Goal: Information Seeking & Learning: Learn about a topic

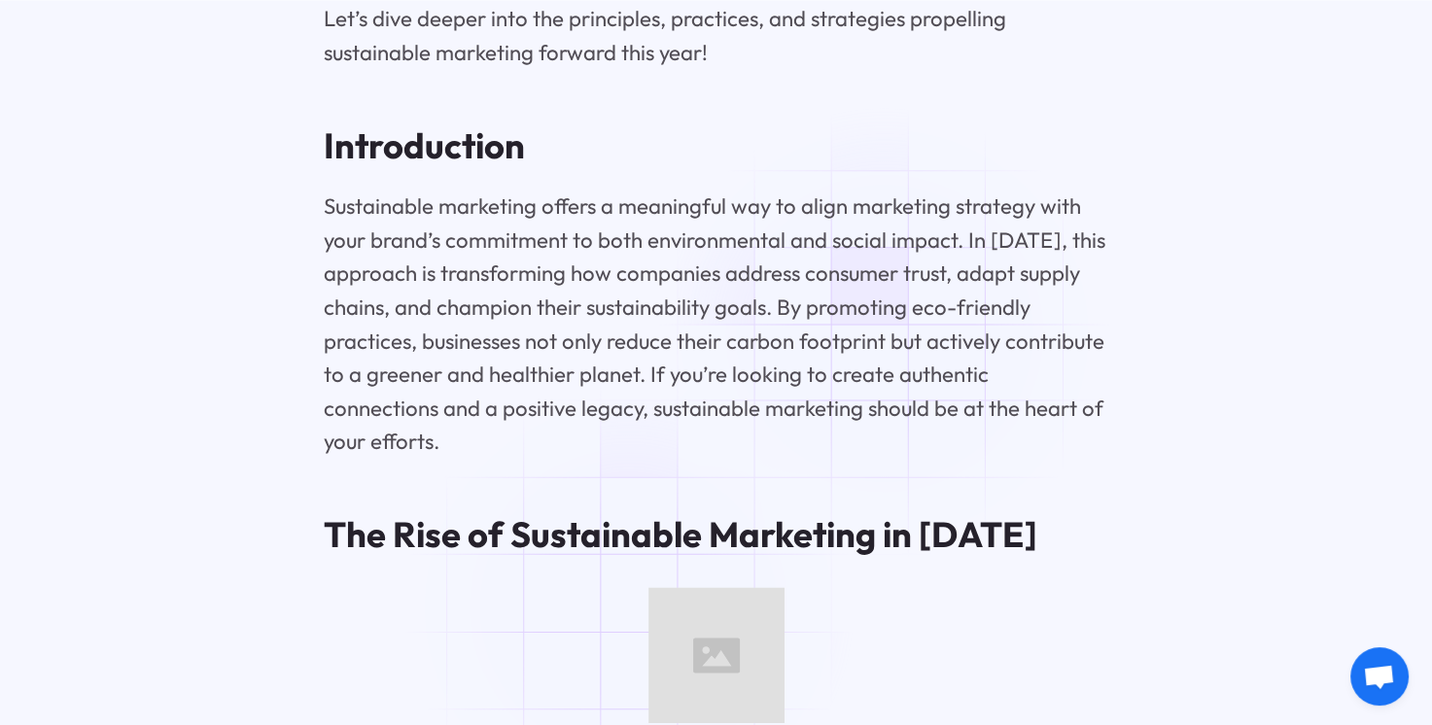
scroll to position [2253, 0]
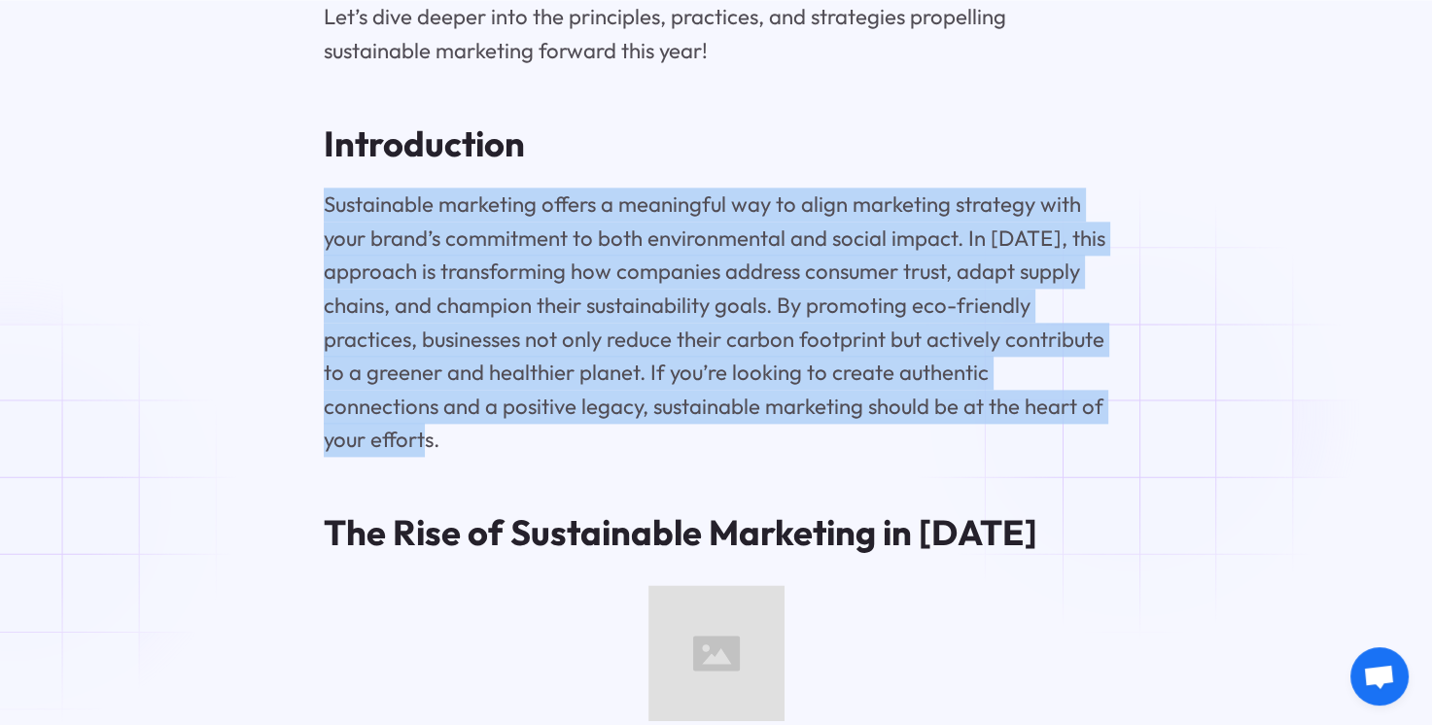
drag, startPoint x: 321, startPoint y: 214, endPoint x: 1145, endPoint y: 413, distance: 848.1
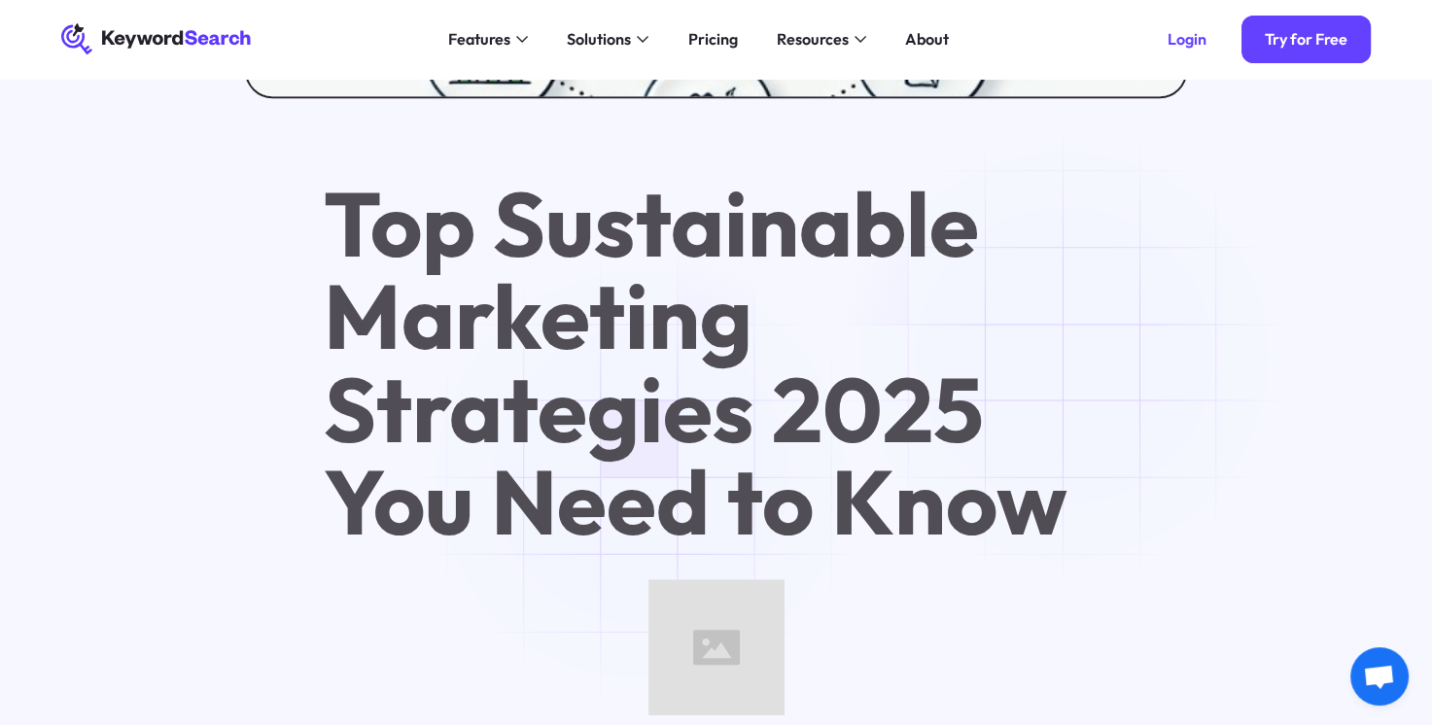
scroll to position [990, 0]
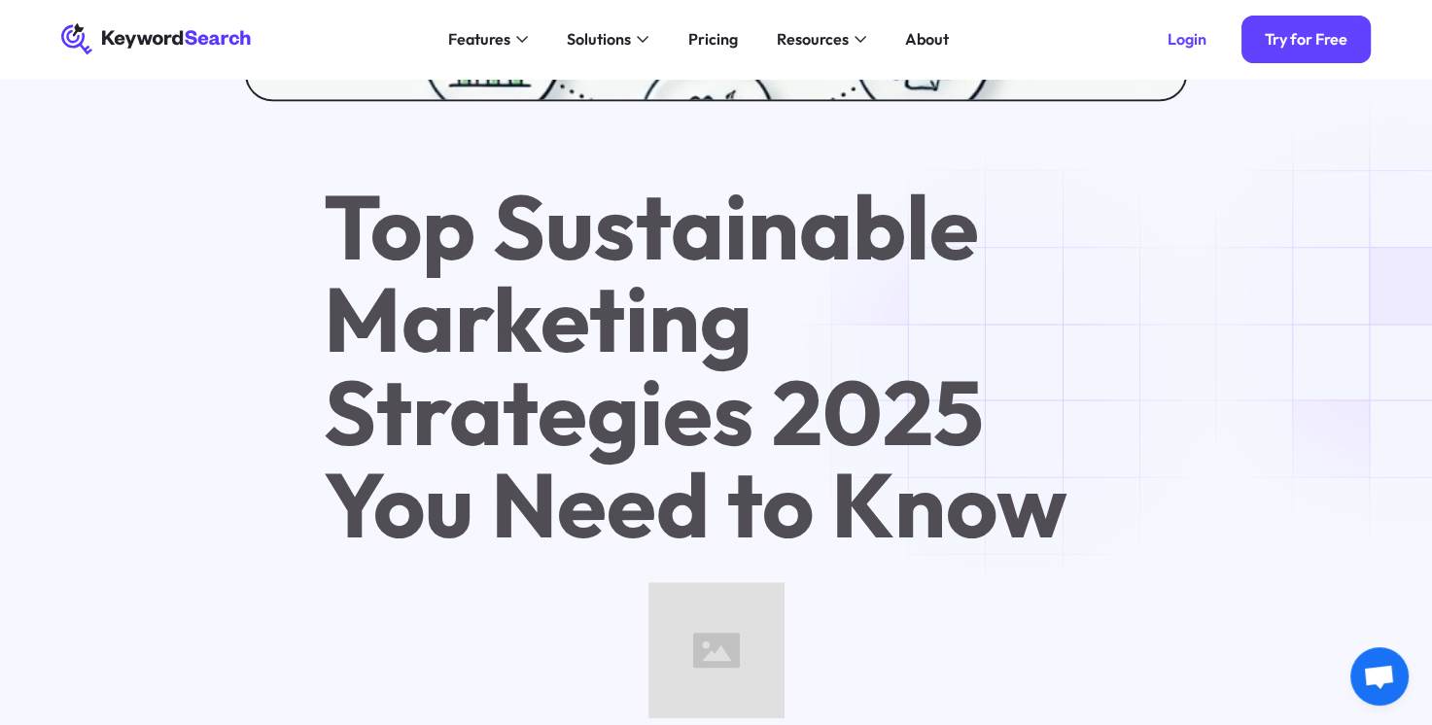
click at [1018, 368] on h1 "Top Sustainable Marketing Strategies 2025 You Need to Know" at bounding box center [716, 365] width 784 height 371
click at [520, 241] on h1 "Top Sustainable Marketing Strategies 2025 You Need to Know" at bounding box center [716, 365] width 784 height 371
drag, startPoint x: 520, startPoint y: 241, endPoint x: 875, endPoint y: 304, distance: 360.4
click at [875, 304] on h1 "Top Sustainable Marketing Strategies 2025 You Need to Know" at bounding box center [716, 365] width 784 height 371
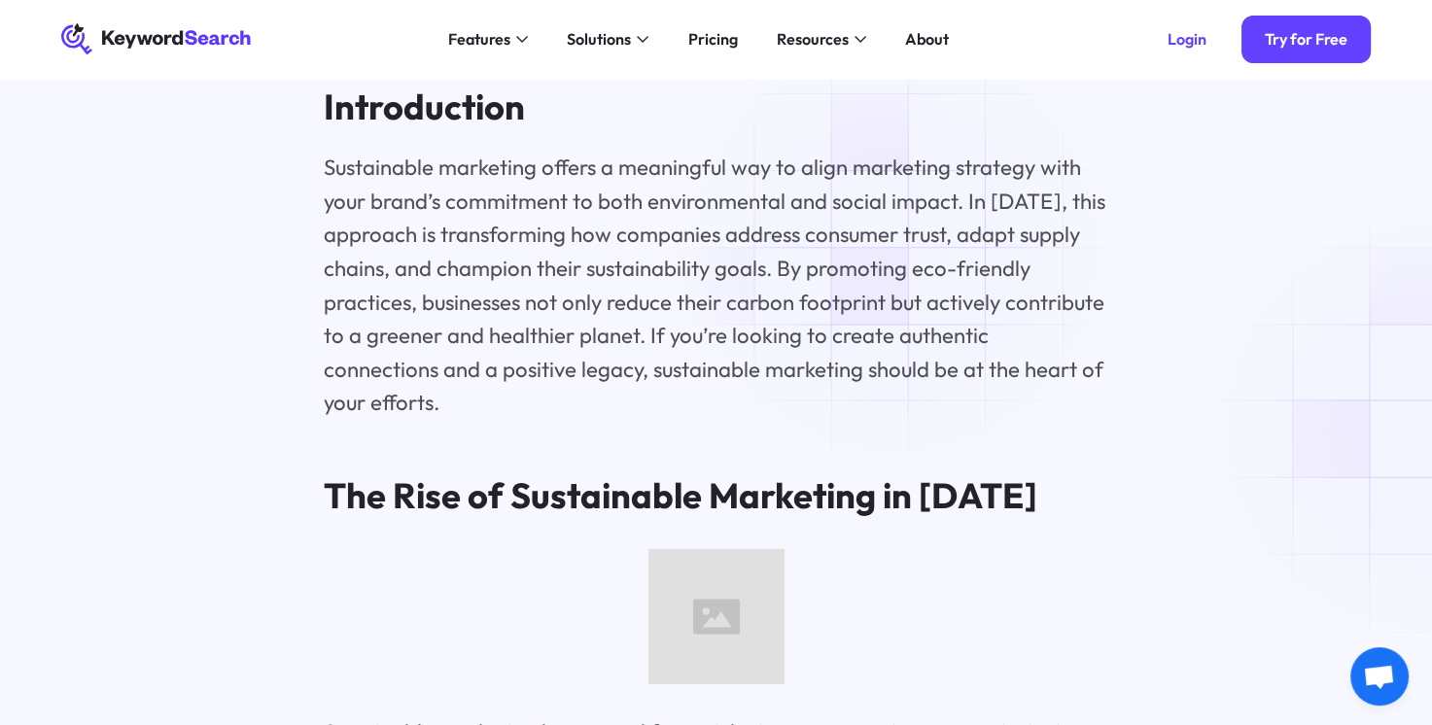
scroll to position [2253, 0]
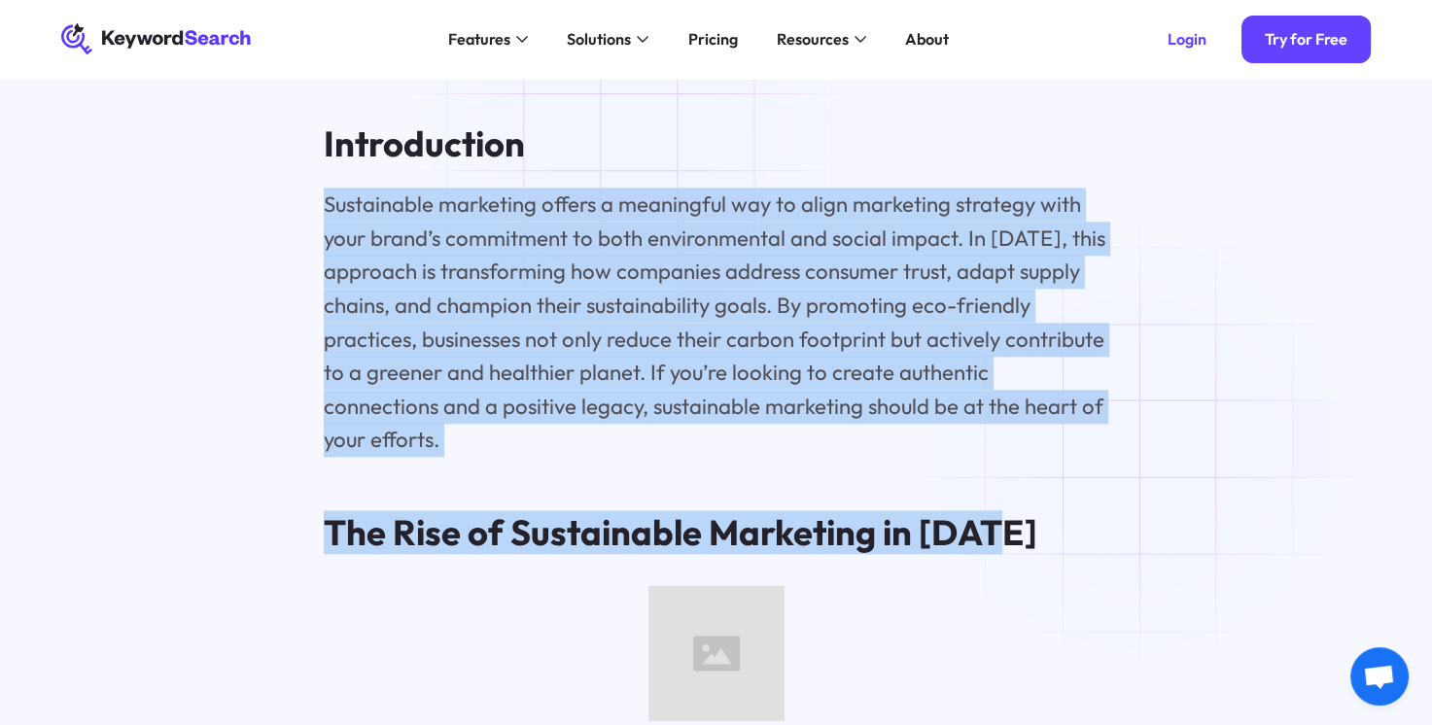
drag, startPoint x: 323, startPoint y: 212, endPoint x: 1147, endPoint y: 443, distance: 856.2
copy div "Sustainable marketing offers a meaningful way to align marketing strategy with …"
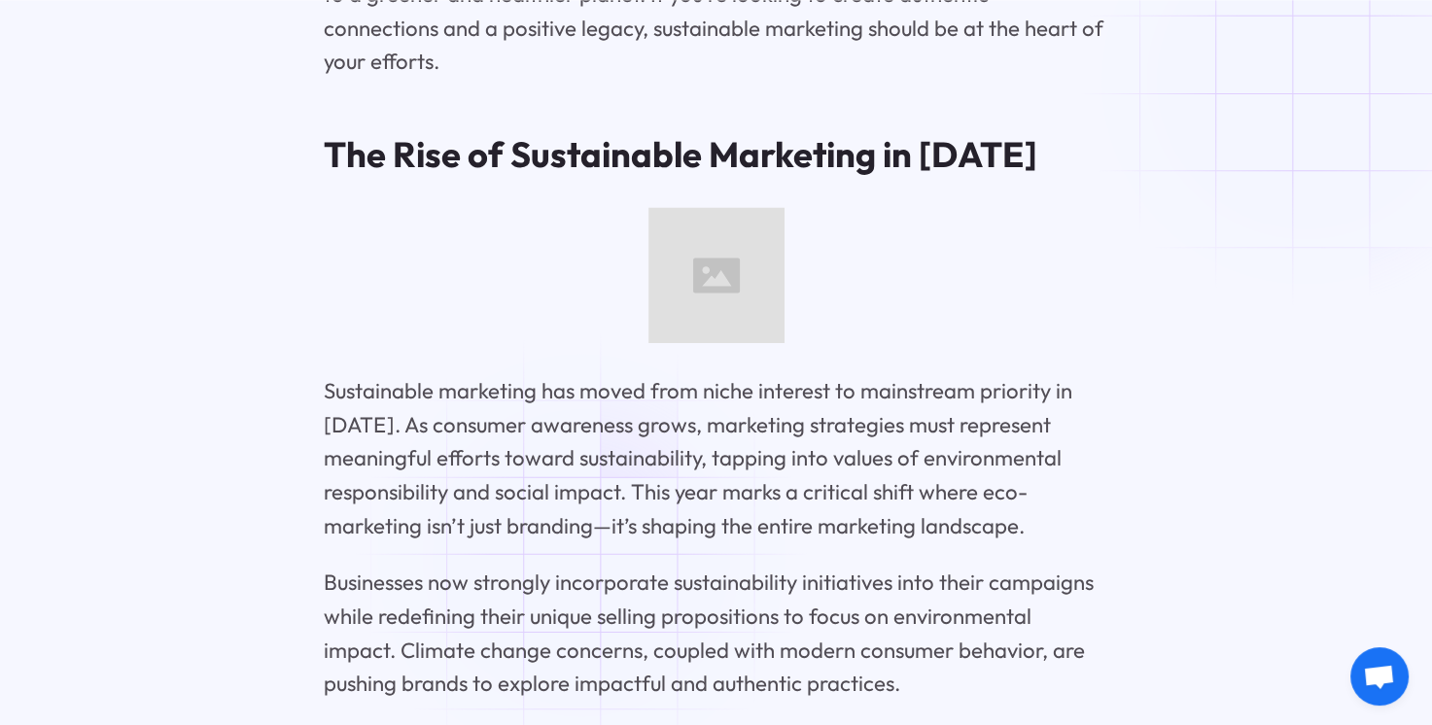
scroll to position [2642, 0]
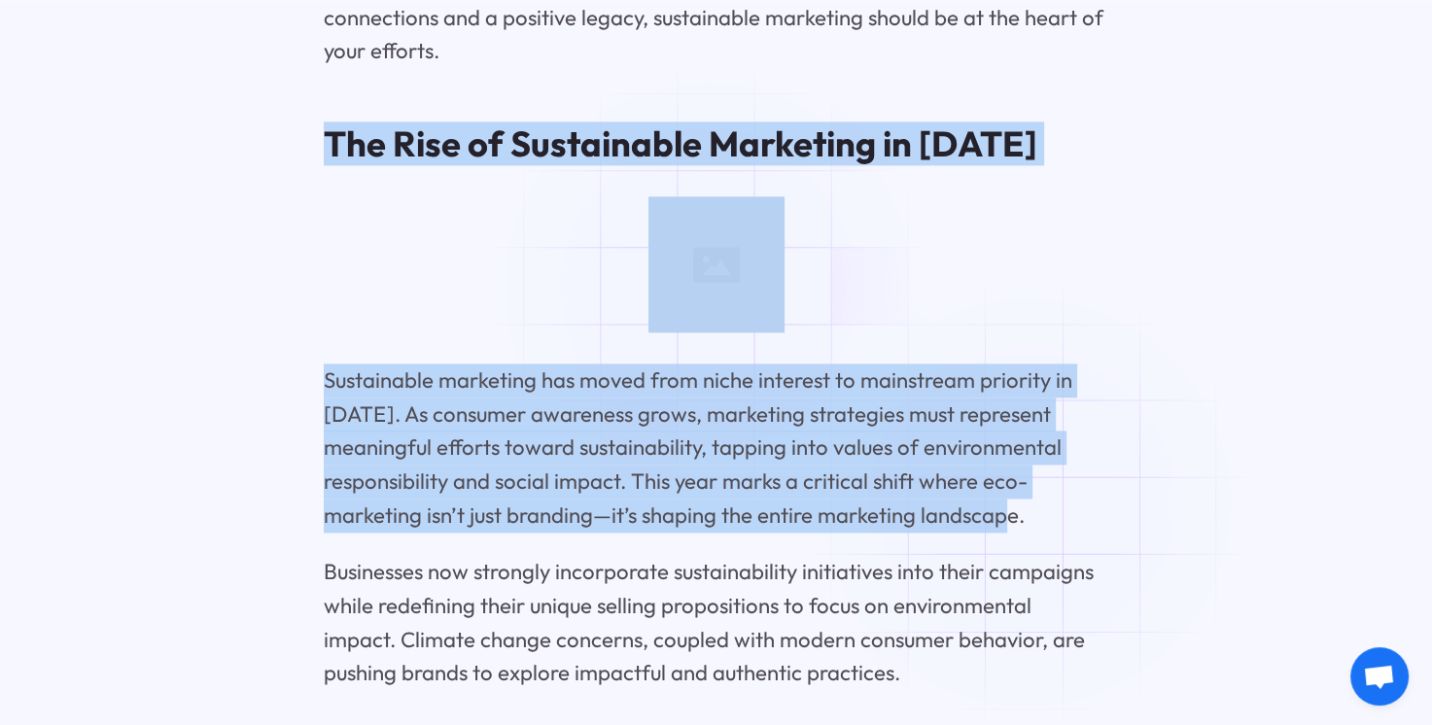
drag, startPoint x: 331, startPoint y: 112, endPoint x: 1037, endPoint y: 503, distance: 807.5
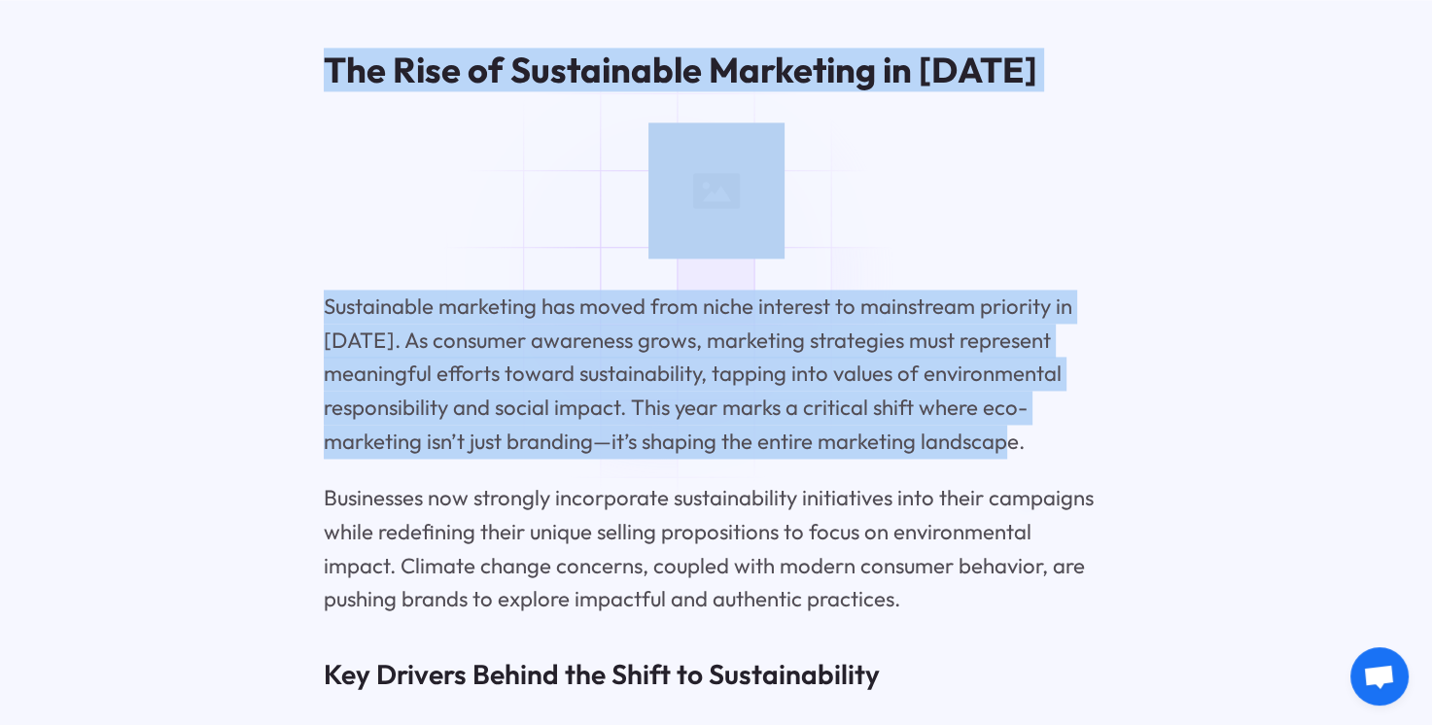
scroll to position [2739, 0]
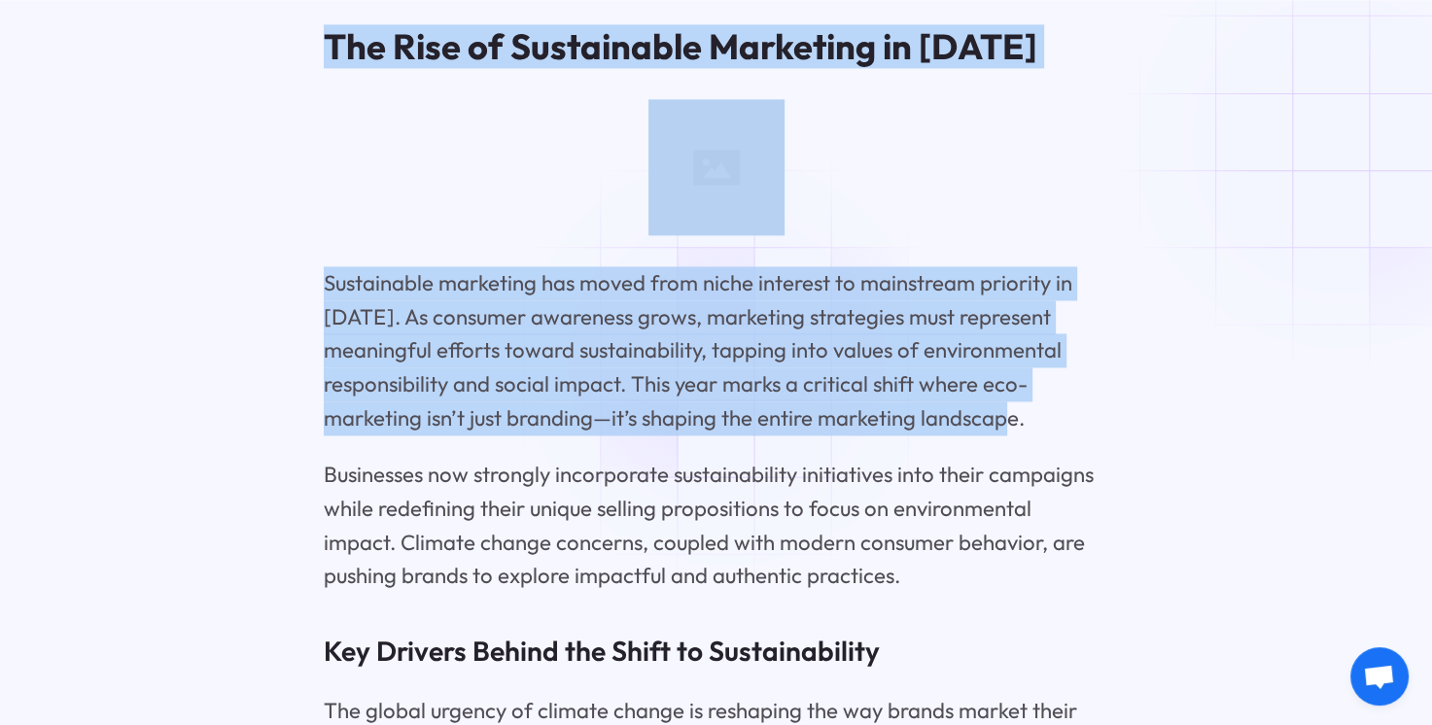
copy div "The Rise of Sustainable Marketing in [DATE] Sustainable marketing has moved fro…"
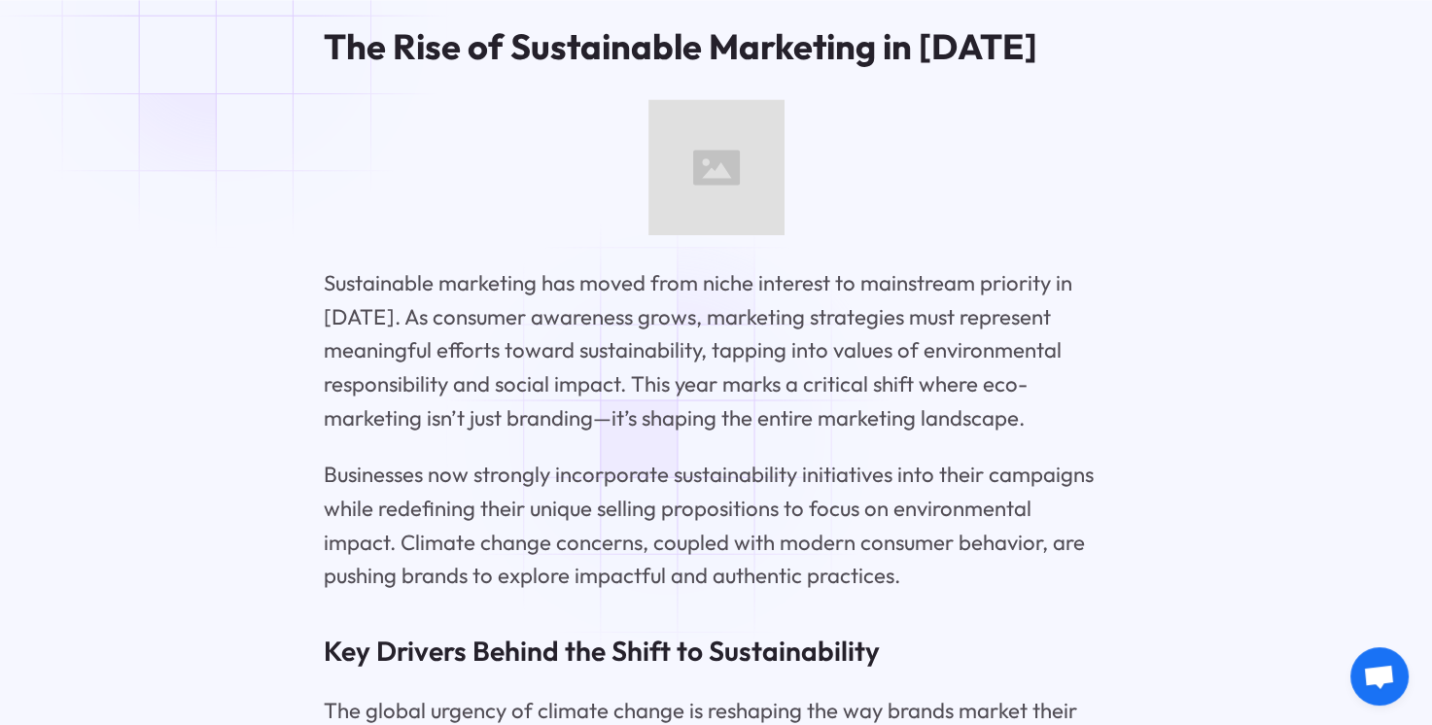
click at [674, 458] on p "Businesses now strongly incorporate sustainability initiatives into their campa…" at bounding box center [716, 525] width 784 height 134
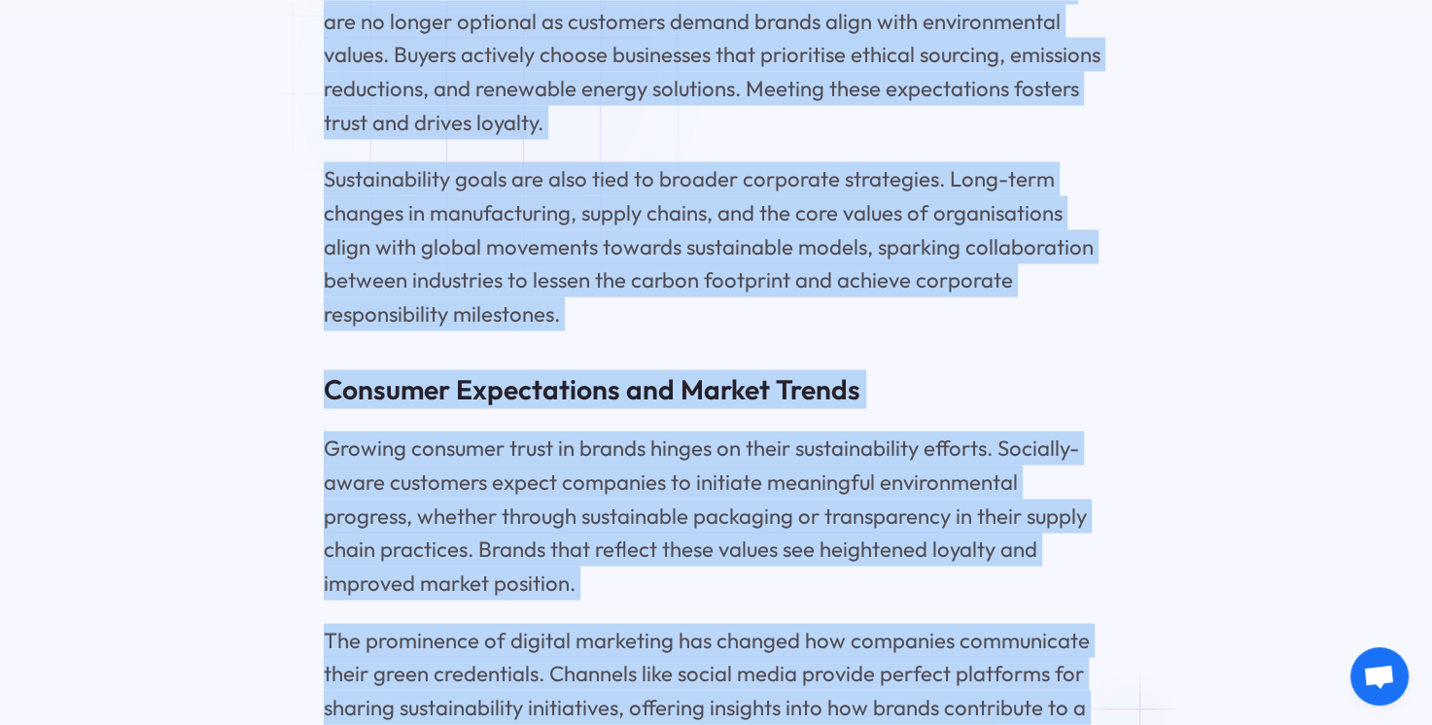
scroll to position [3726, 0]
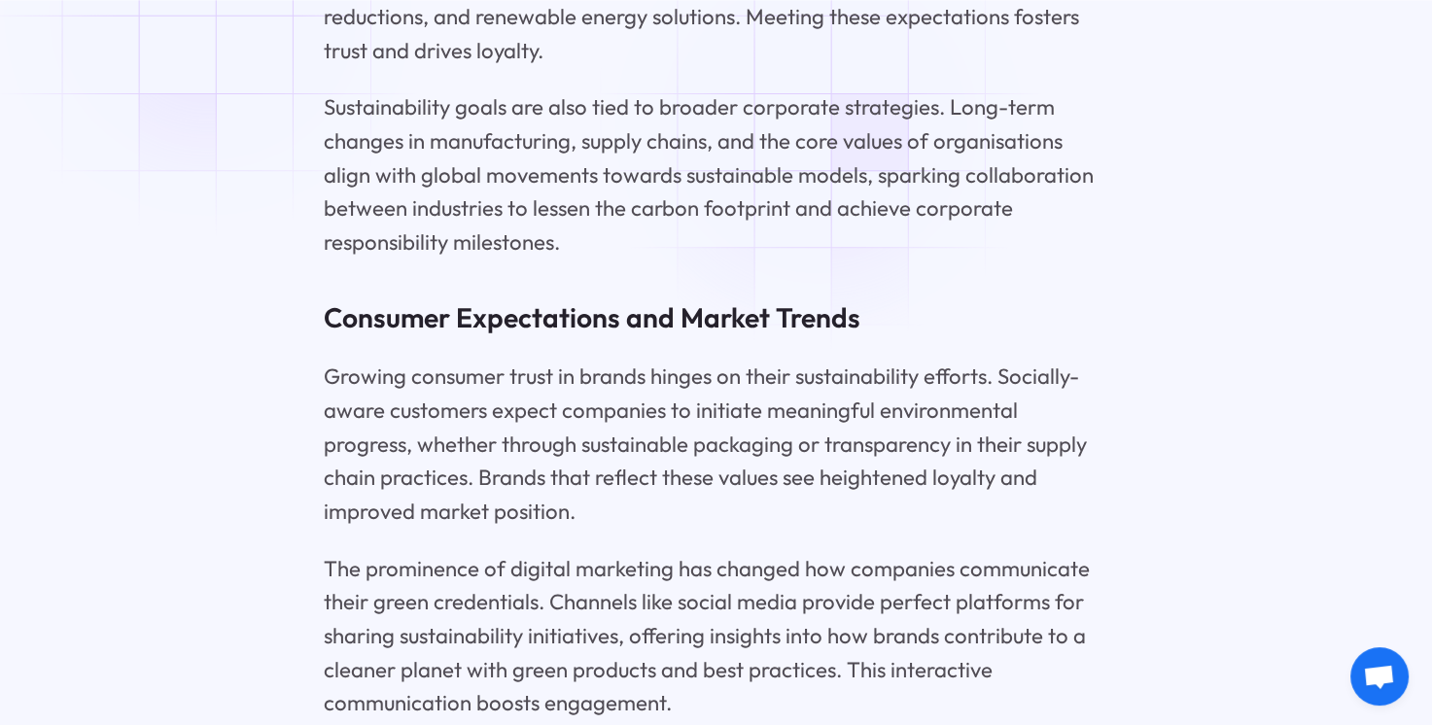
drag, startPoint x: 1262, startPoint y: 261, endPoint x: 222, endPoint y: 2, distance: 1072.0
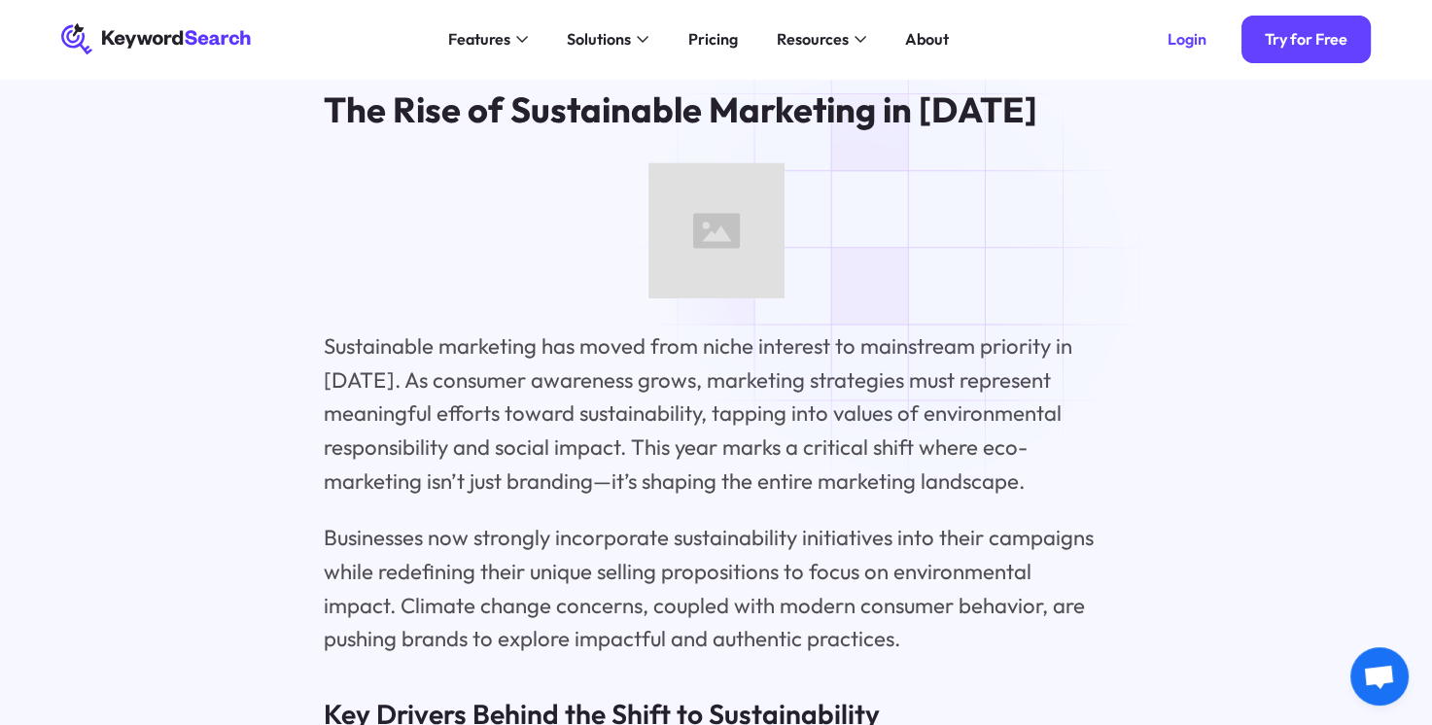
scroll to position [2657, 0]
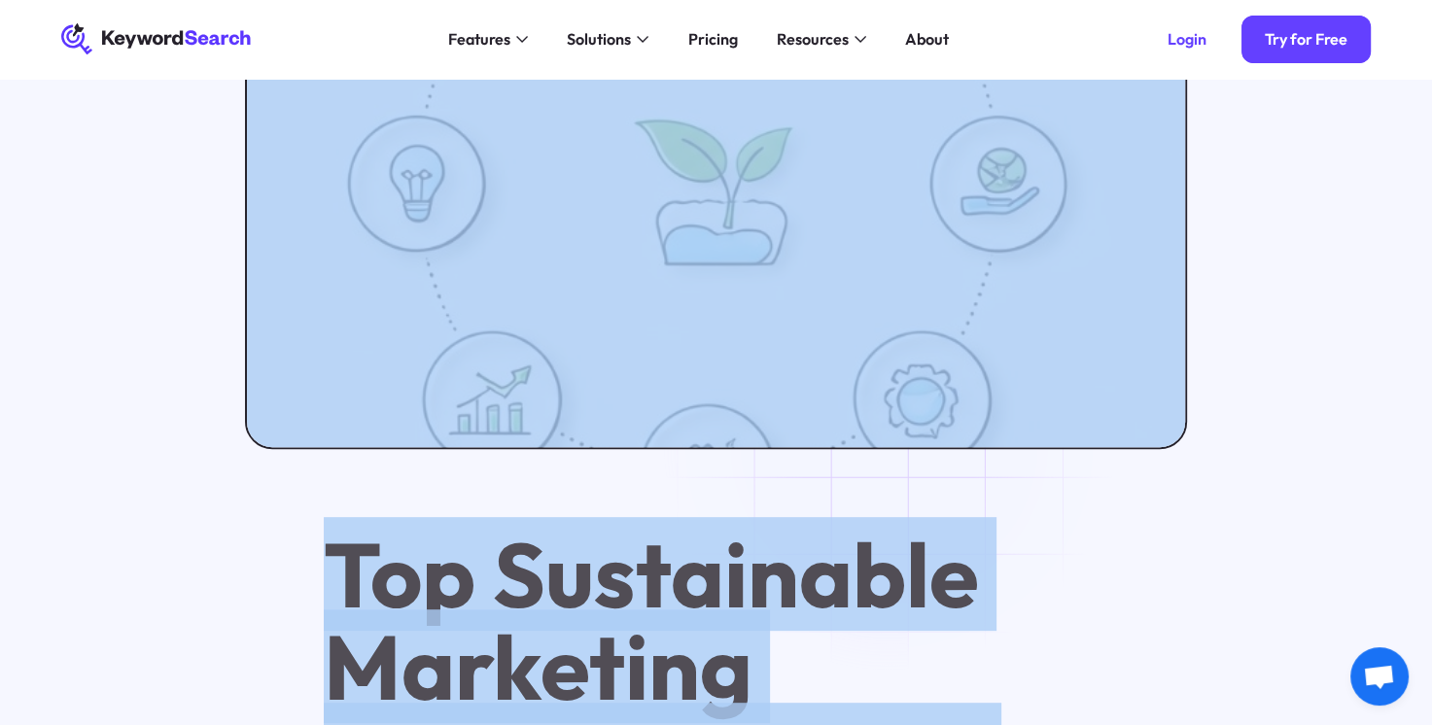
drag, startPoint x: 327, startPoint y: 103, endPoint x: 896, endPoint y: -56, distance: 591.5
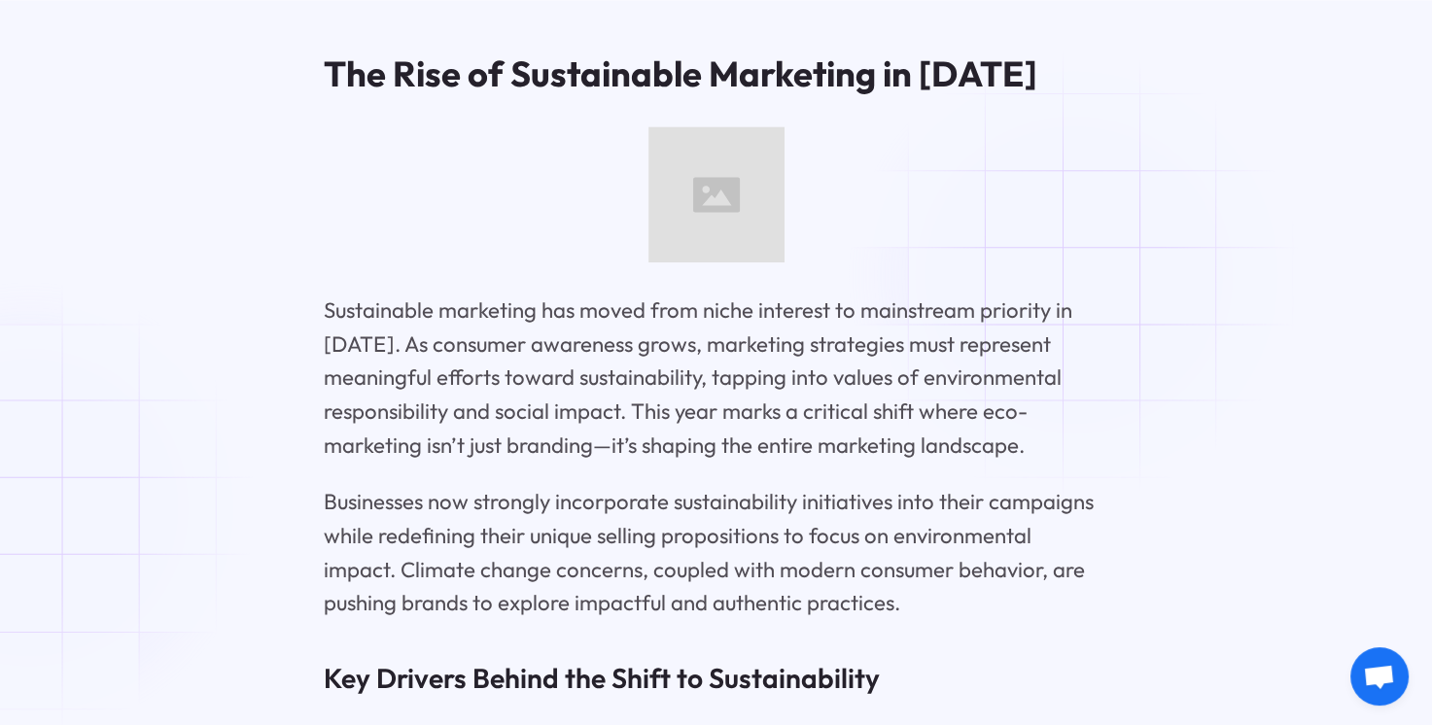
scroll to position [2719, 0]
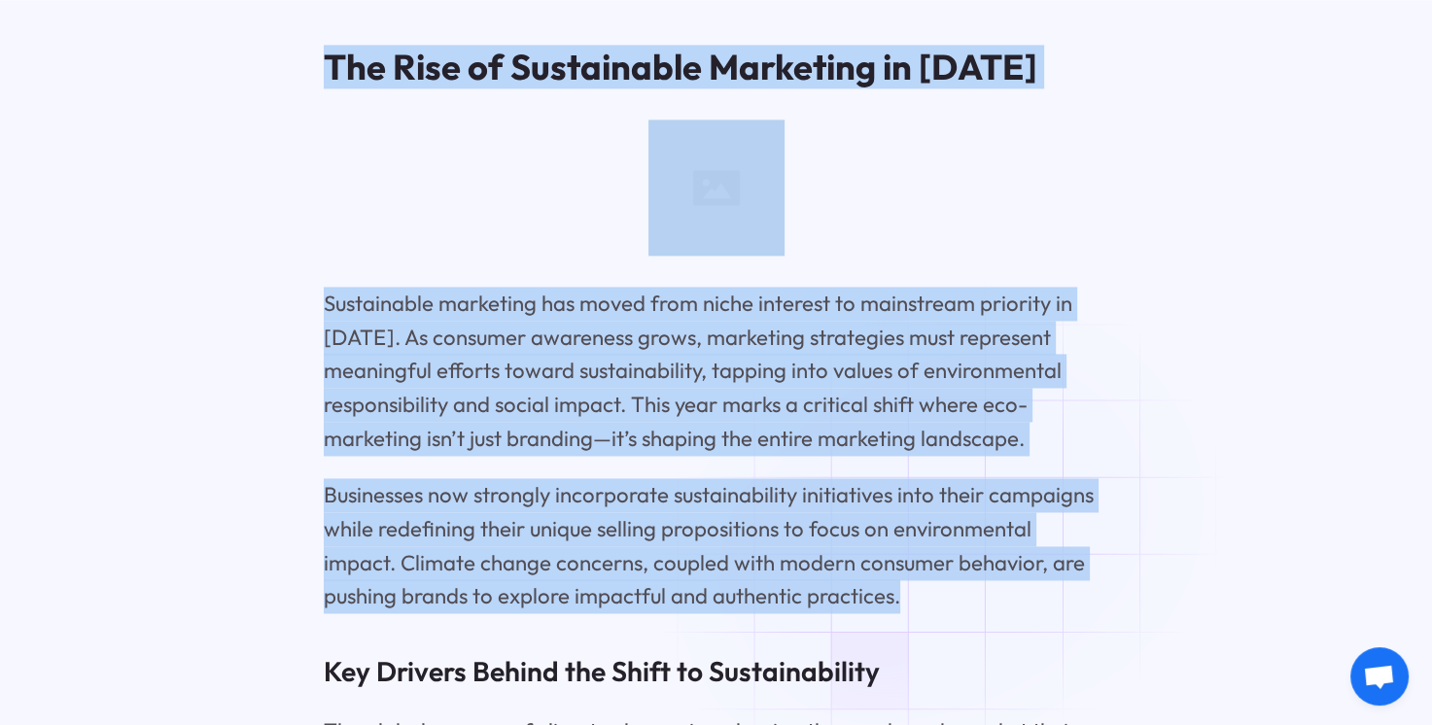
drag, startPoint x: 323, startPoint y: 47, endPoint x: 887, endPoint y: 575, distance: 773.0
copy div "The Rise of Sustainable Marketing in [DATE] Sustainable marketing has moved fro…"
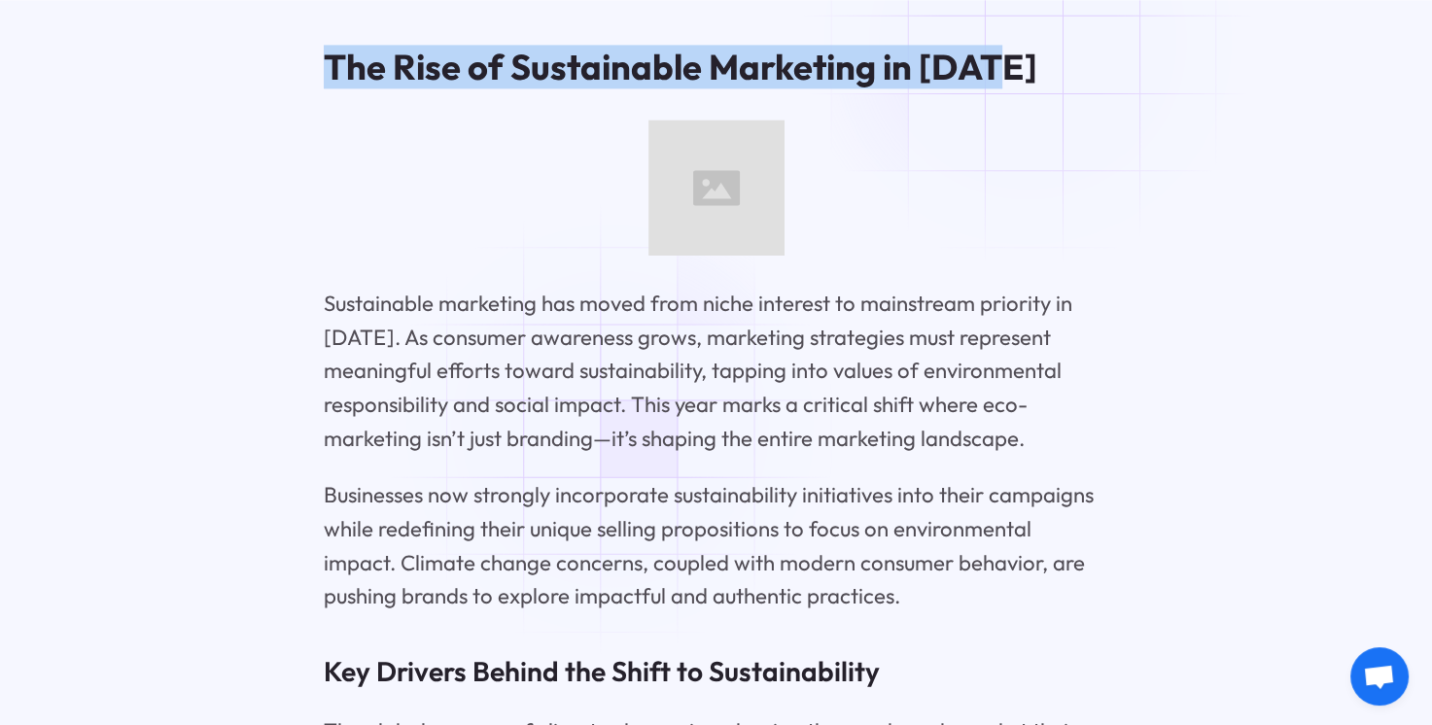
drag, startPoint x: 322, startPoint y: 35, endPoint x: 1038, endPoint y: 41, distance: 716.4
click at [1038, 46] on h2 "The Rise of Sustainable Marketing in [DATE]" at bounding box center [716, 67] width 784 height 42
drag, startPoint x: 1038, startPoint y: 41, endPoint x: 950, endPoint y: 51, distance: 89.0
copy h2 "The Rise of Sustainable Marketing in [DATE]"
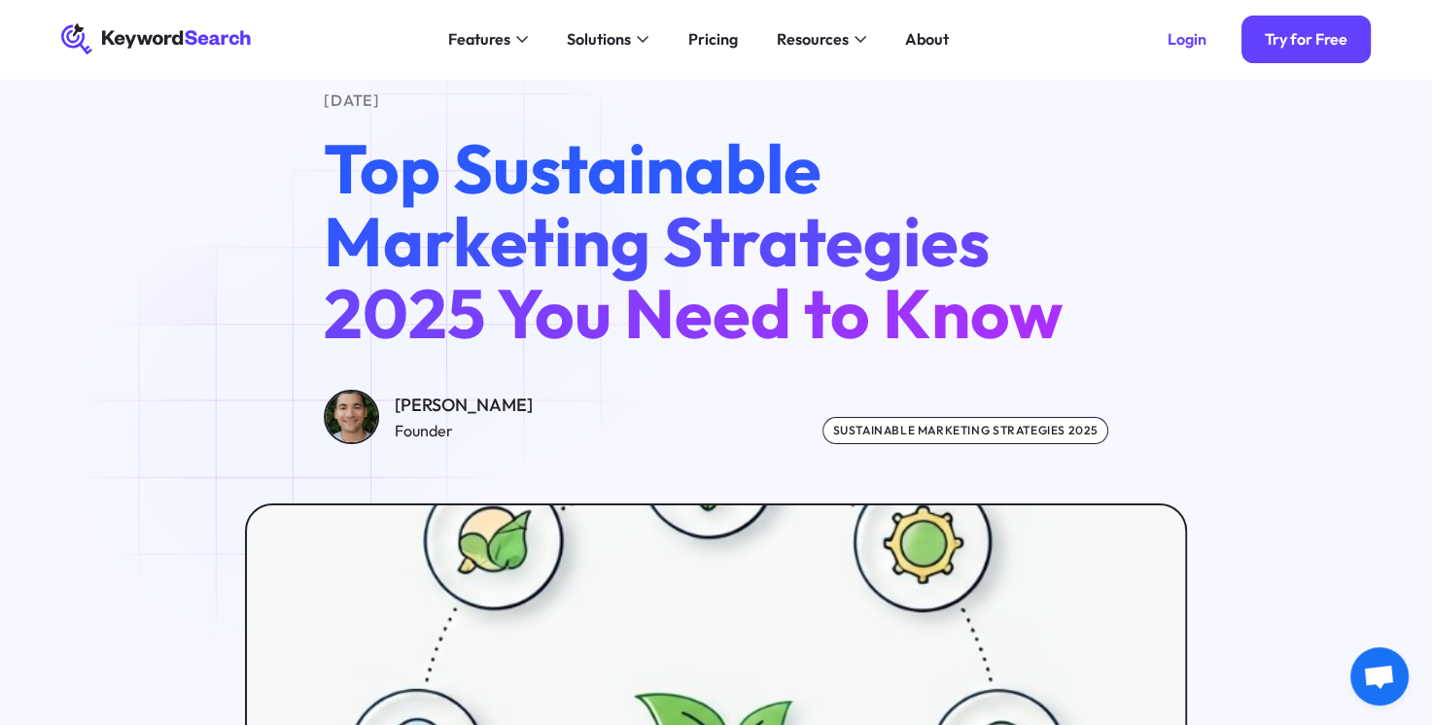
scroll to position [0, 0]
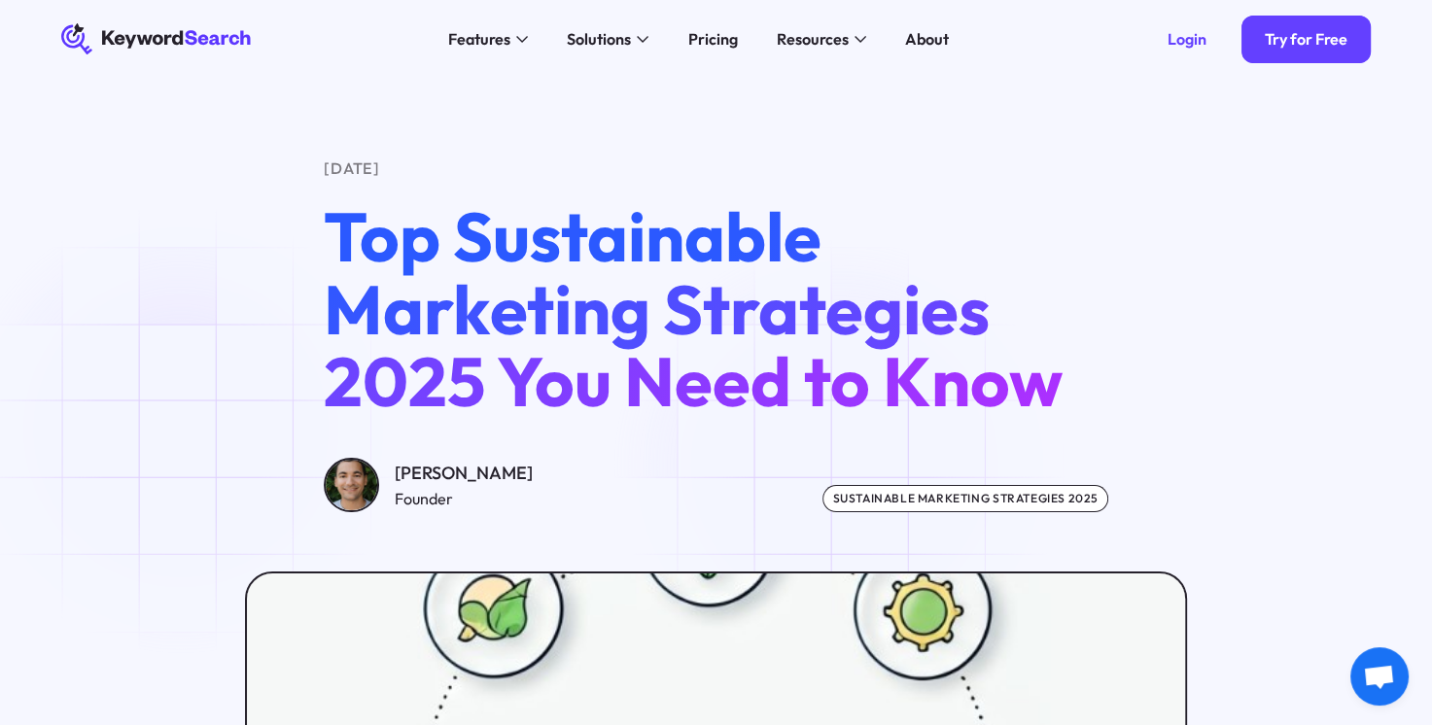
click at [183, 430] on div "[DATE] Top Sustainable Marketing Strategies 2025 You Need to Know [PERSON_NAME]…" at bounding box center [715, 335] width 1373 height 356
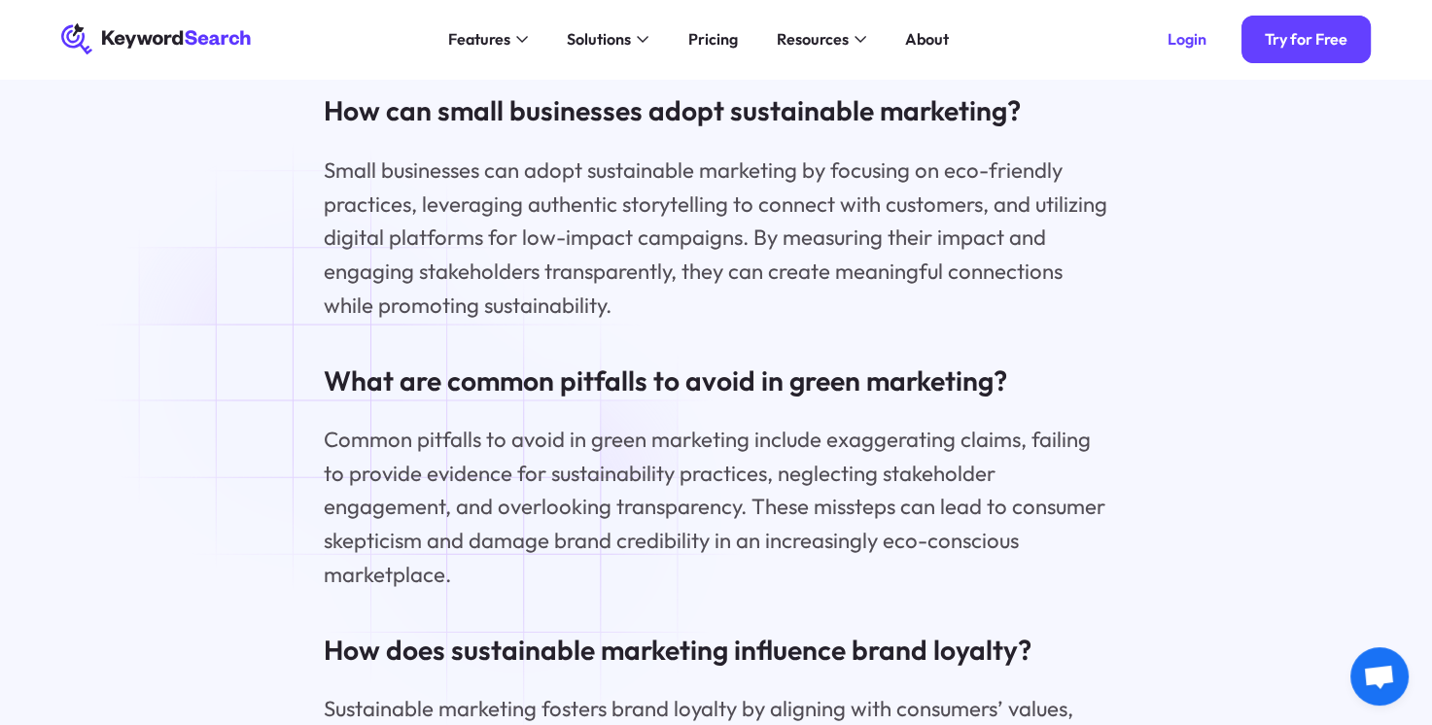
scroll to position [15650, 0]
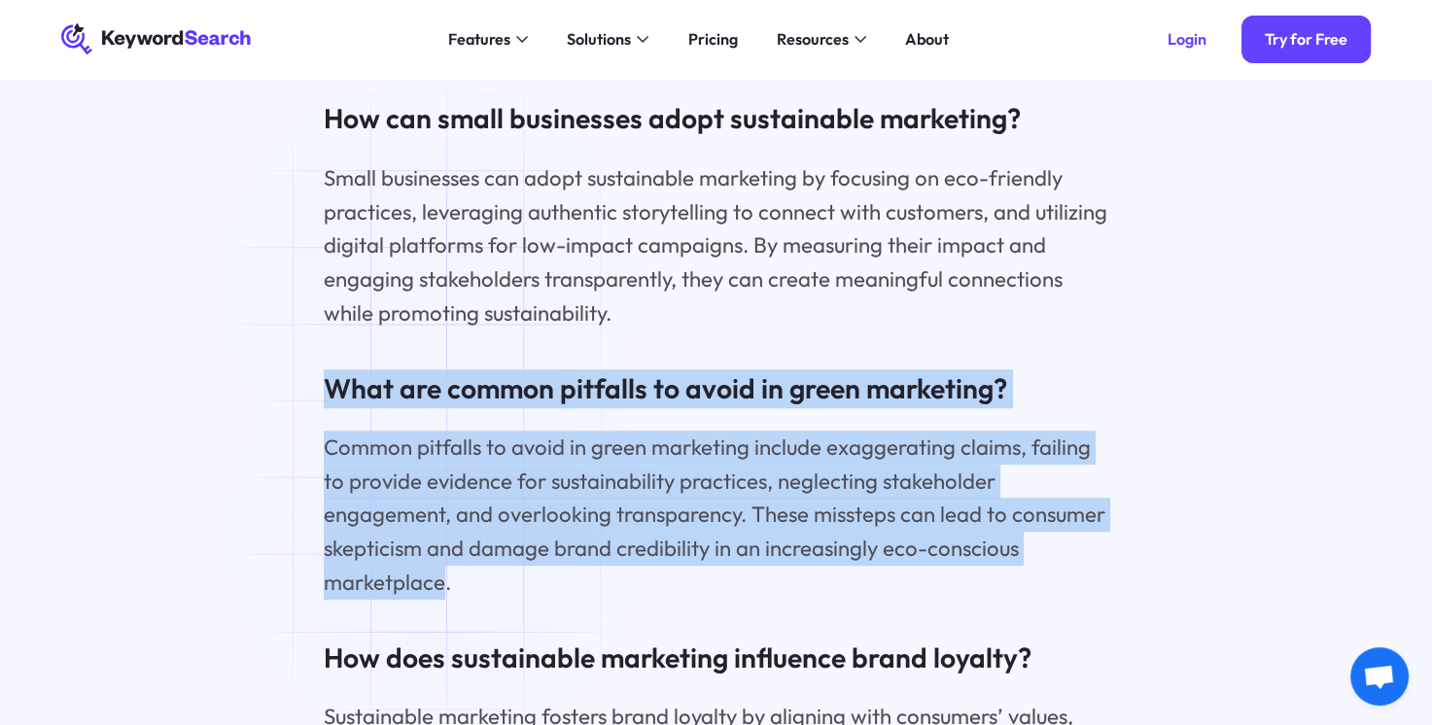
drag, startPoint x: 325, startPoint y: 336, endPoint x: 440, endPoint y: 539, distance: 232.9
copy div "What are common pitfalls to avoid in green marketing? Common pitfalls to avoid …"
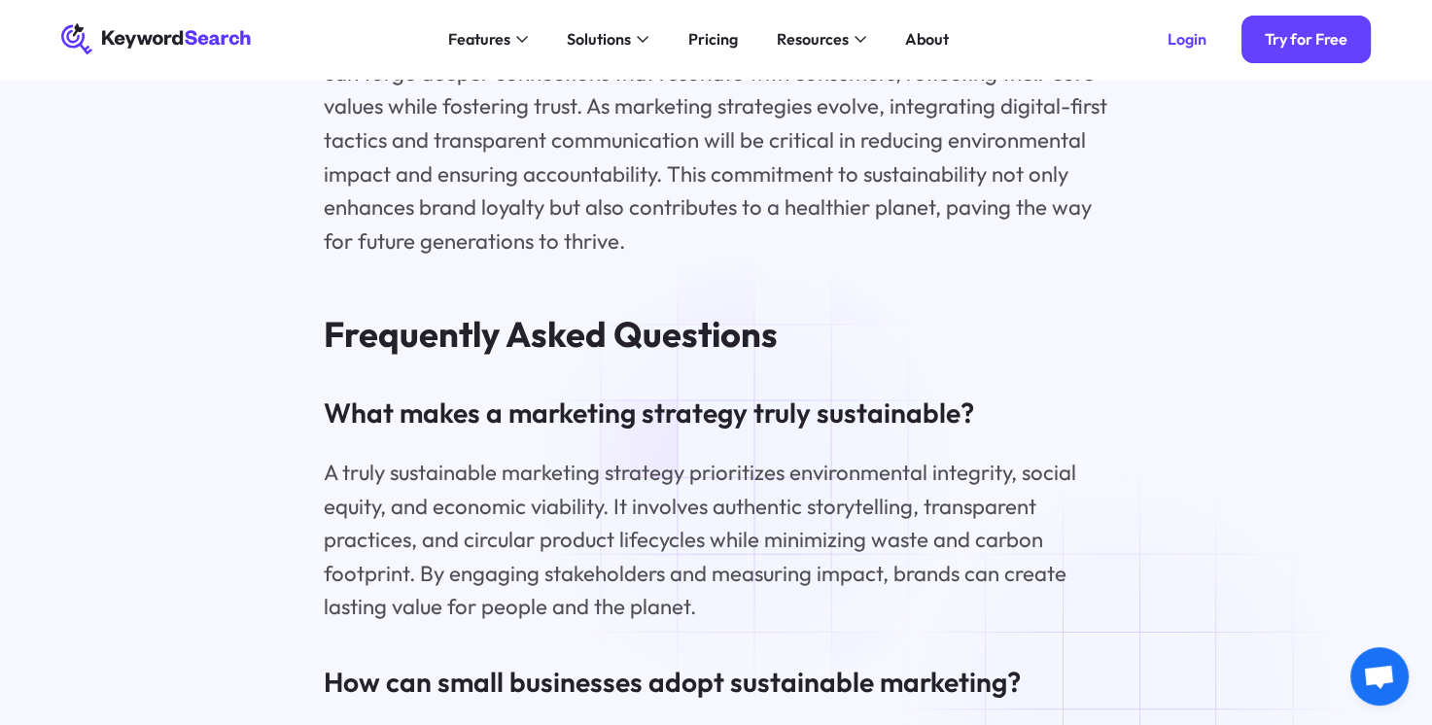
scroll to position [15067, 0]
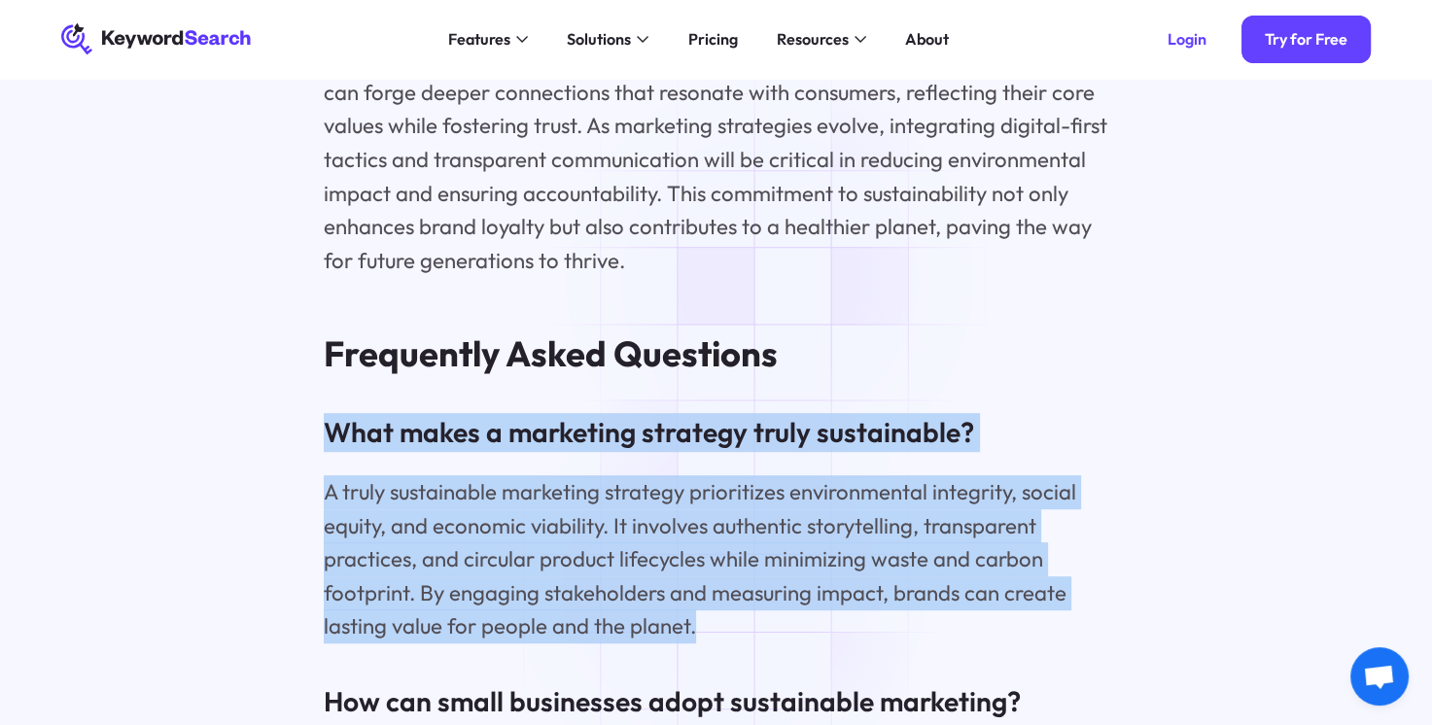
drag, startPoint x: 321, startPoint y: 388, endPoint x: 728, endPoint y: 593, distance: 456.0
copy div "What makes a marketing strategy truly sustainable? A truly sustainable marketin…"
click at [795, 578] on p "A truly sustainable marketing strategy prioritizes environmental integrity, soc…" at bounding box center [716, 559] width 784 height 168
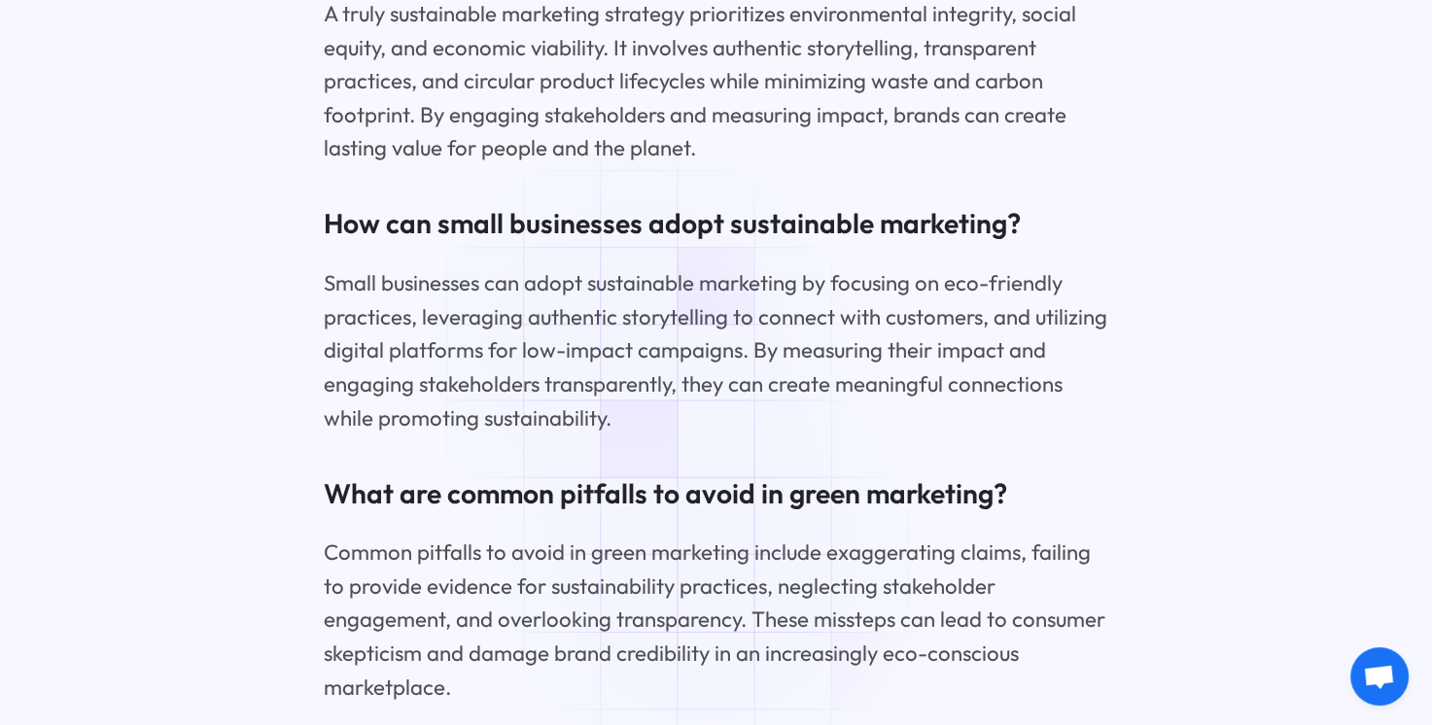
scroll to position [15553, 0]
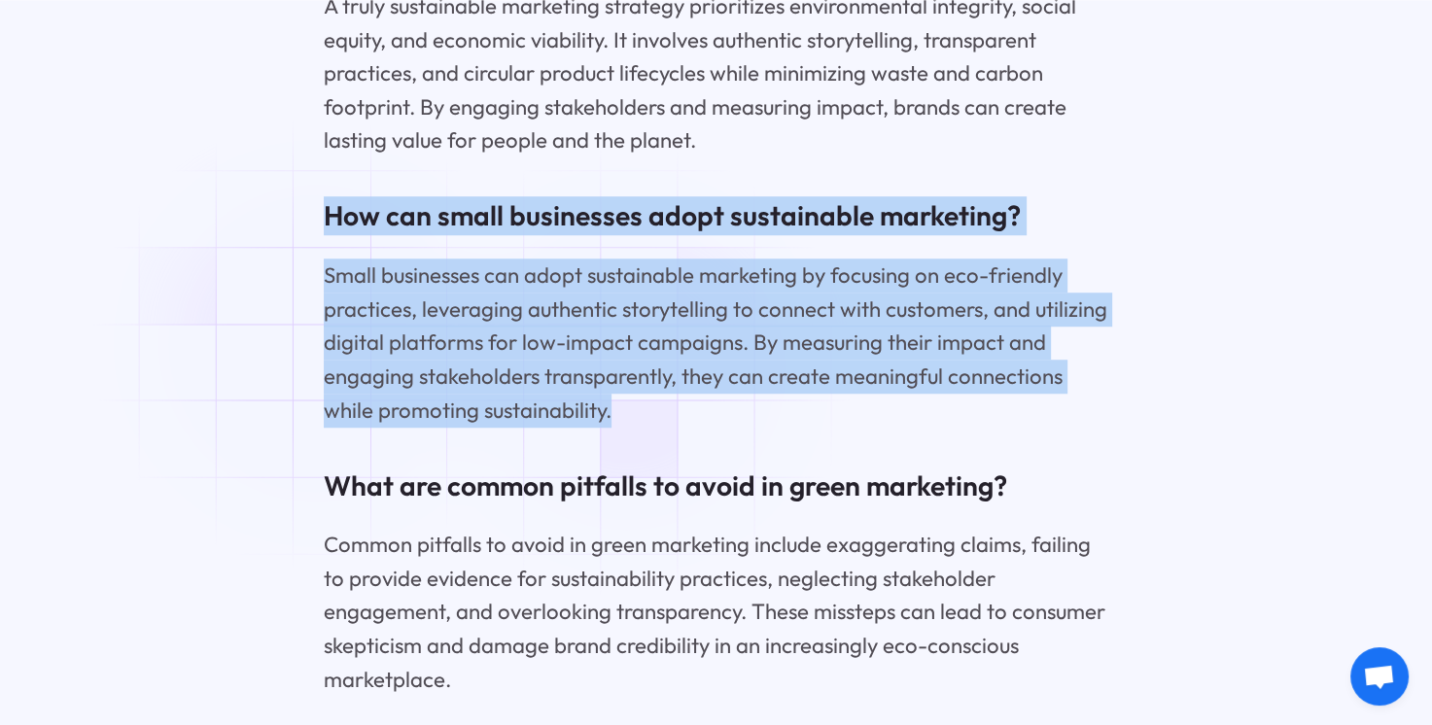
drag, startPoint x: 317, startPoint y: 165, endPoint x: 633, endPoint y: 371, distance: 377.2
copy div "How can small businesses adopt sustainable marketing? Small businesses can adop…"
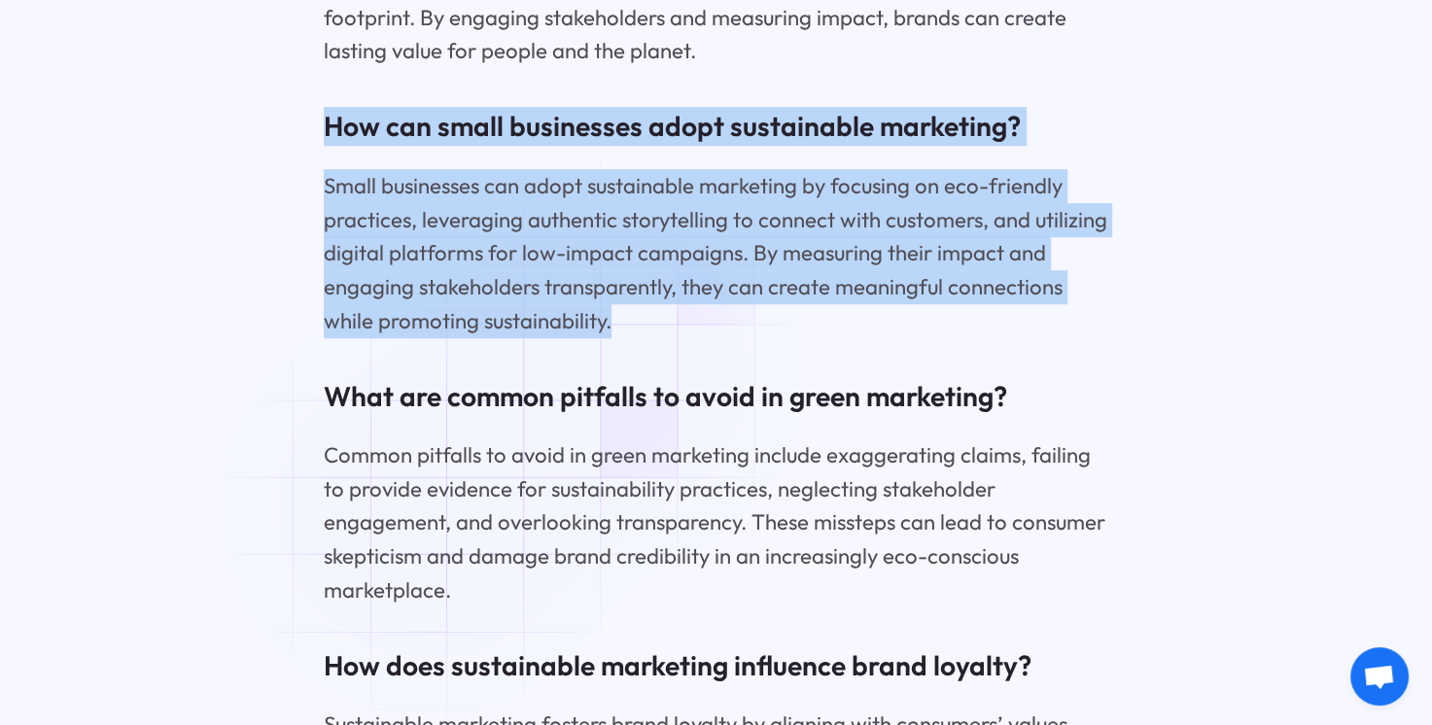
scroll to position [15650, 0]
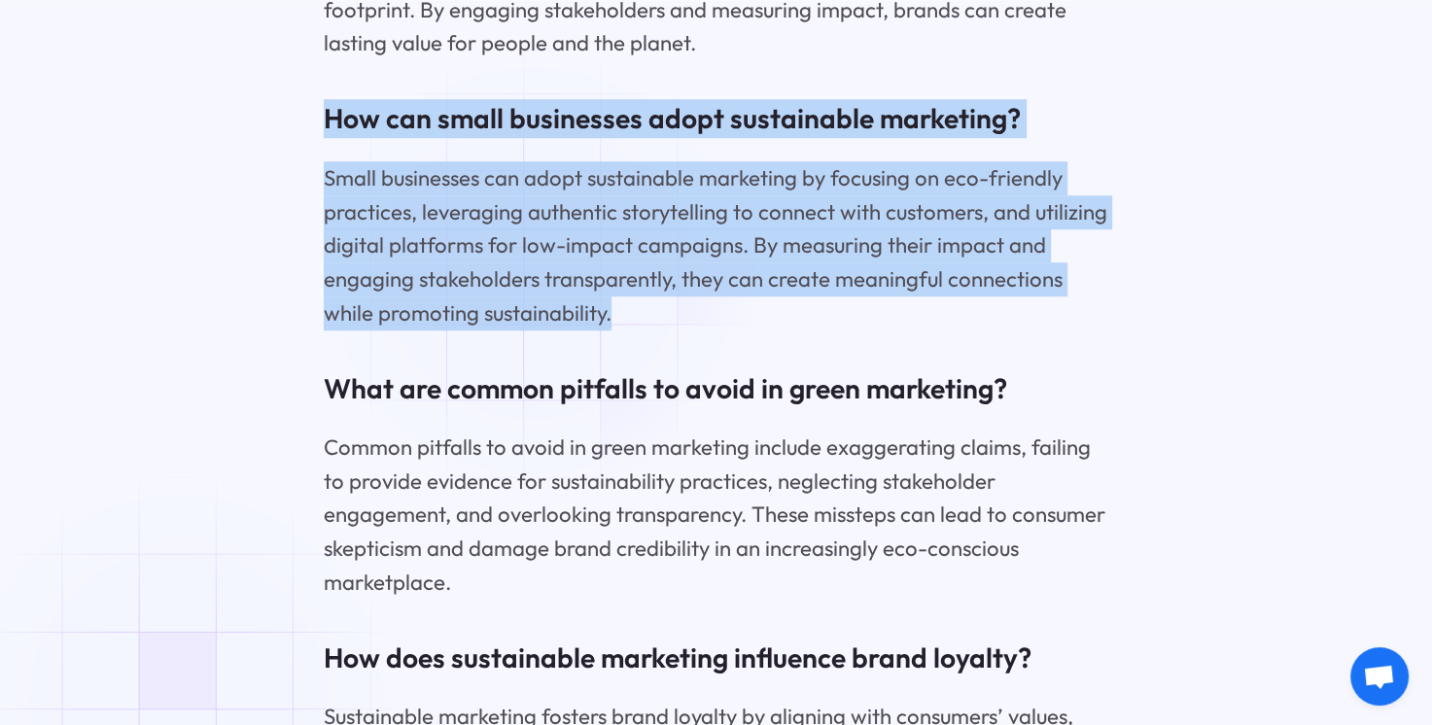
copy div "How can small businesses adopt sustainable marketing? Small businesses can adop…"
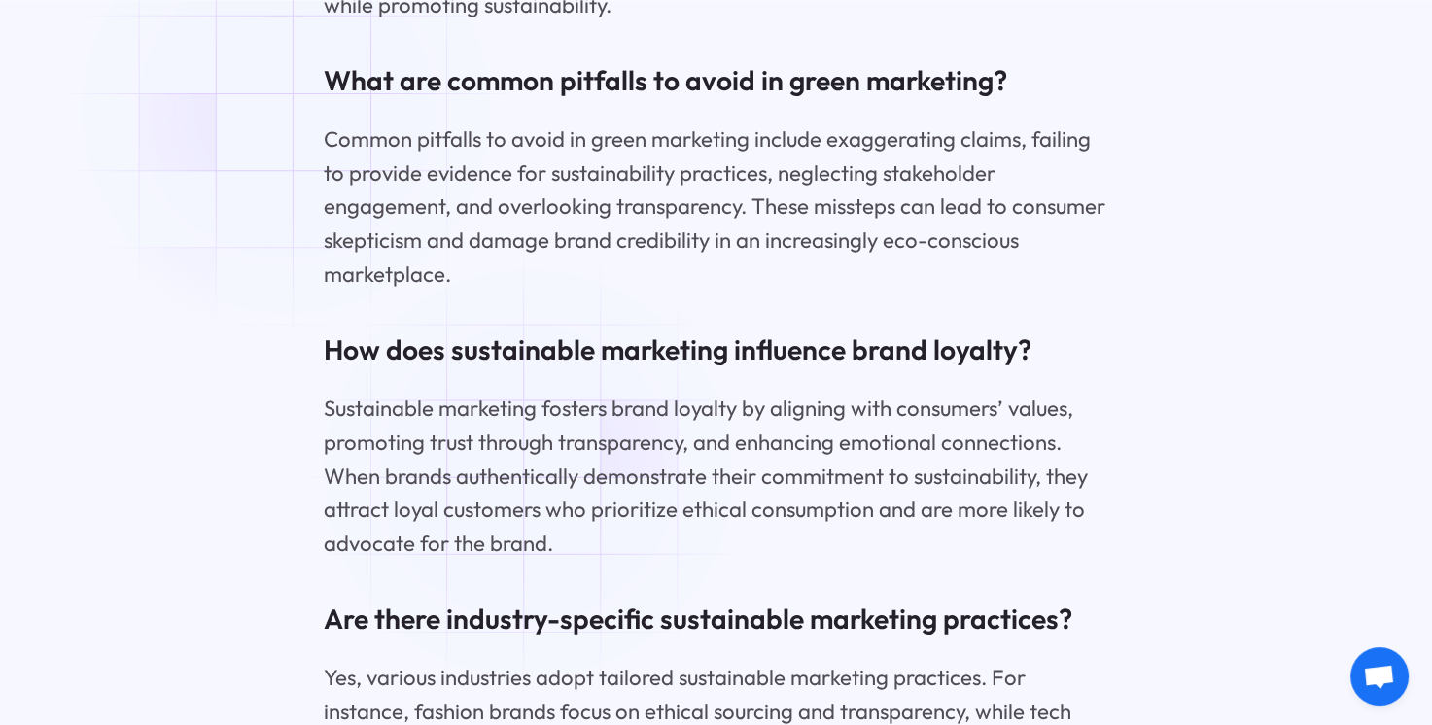
scroll to position [16039, 0]
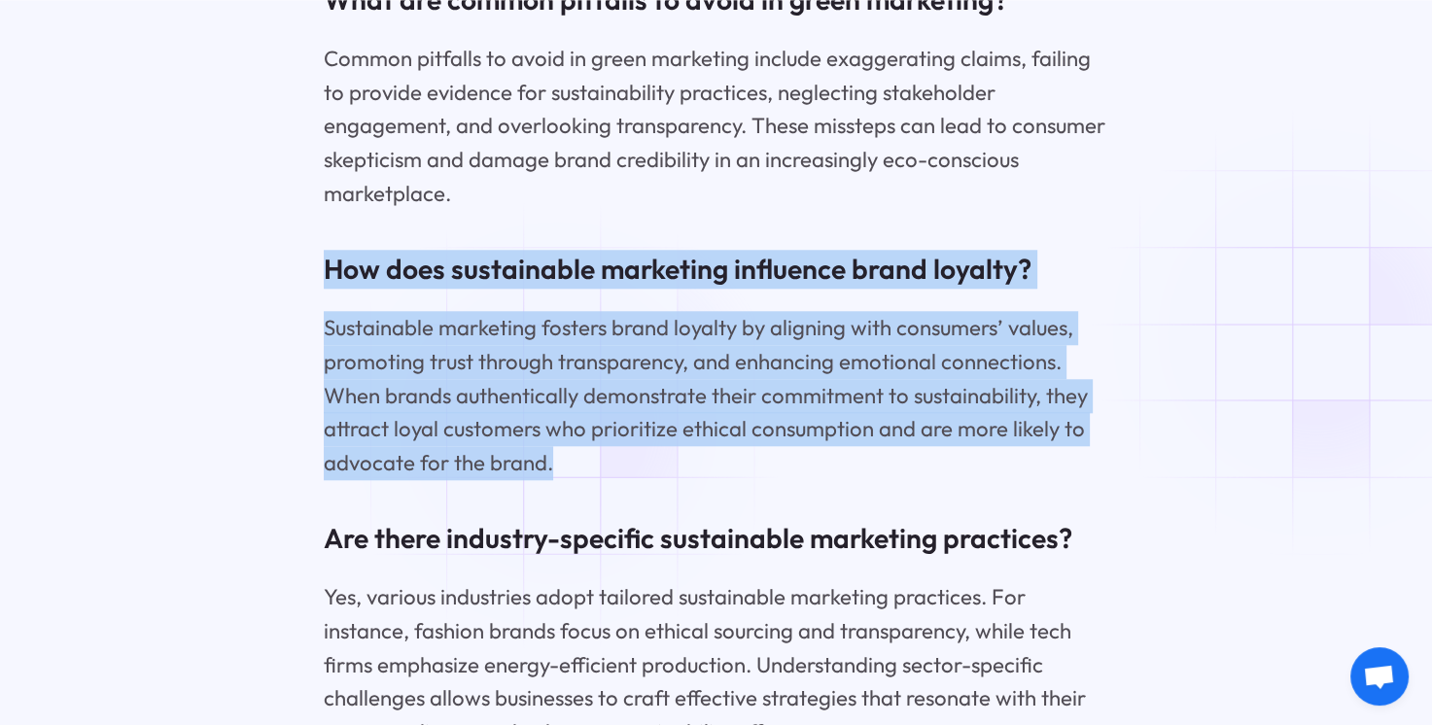
drag, startPoint x: 321, startPoint y: 226, endPoint x: 564, endPoint y: 426, distance: 314.9
copy div "How does sustainable marketing influence brand loyalty? Sustainable marketing f…"
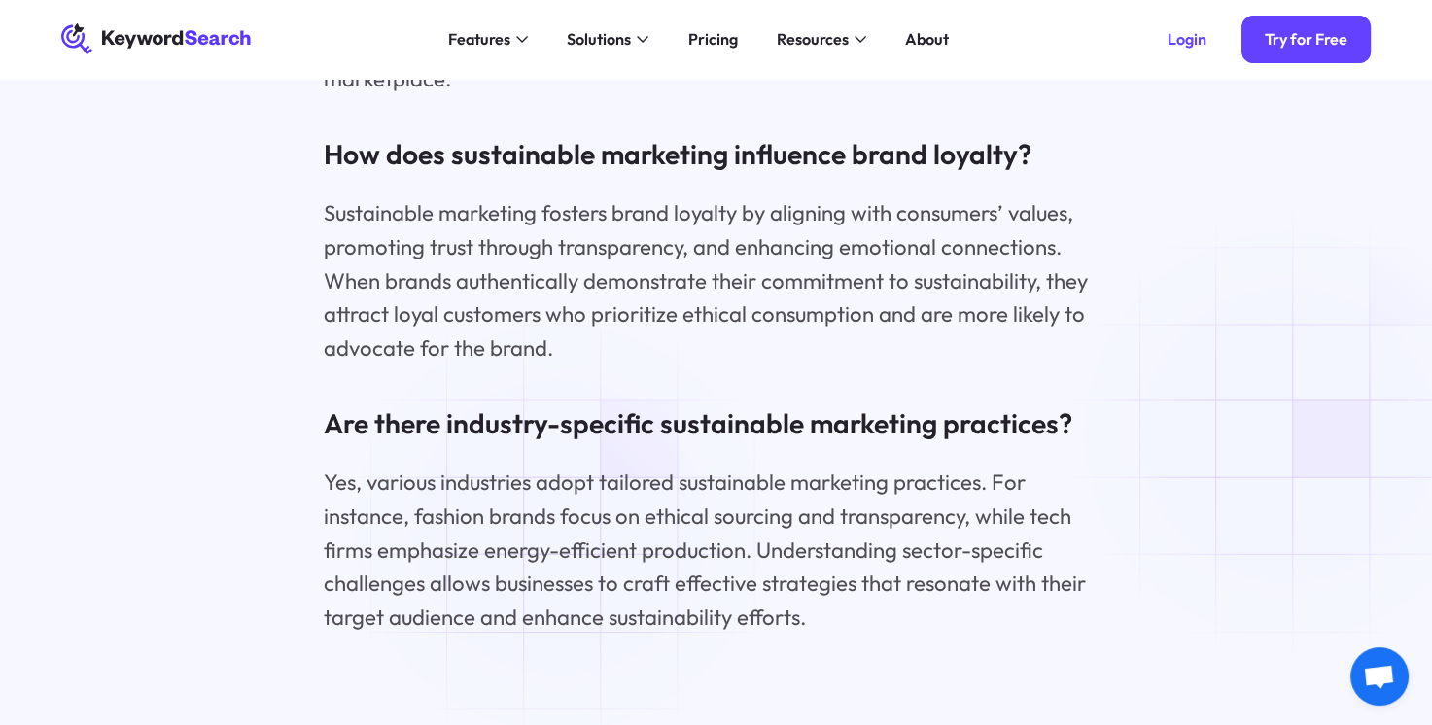
scroll to position [16136, 0]
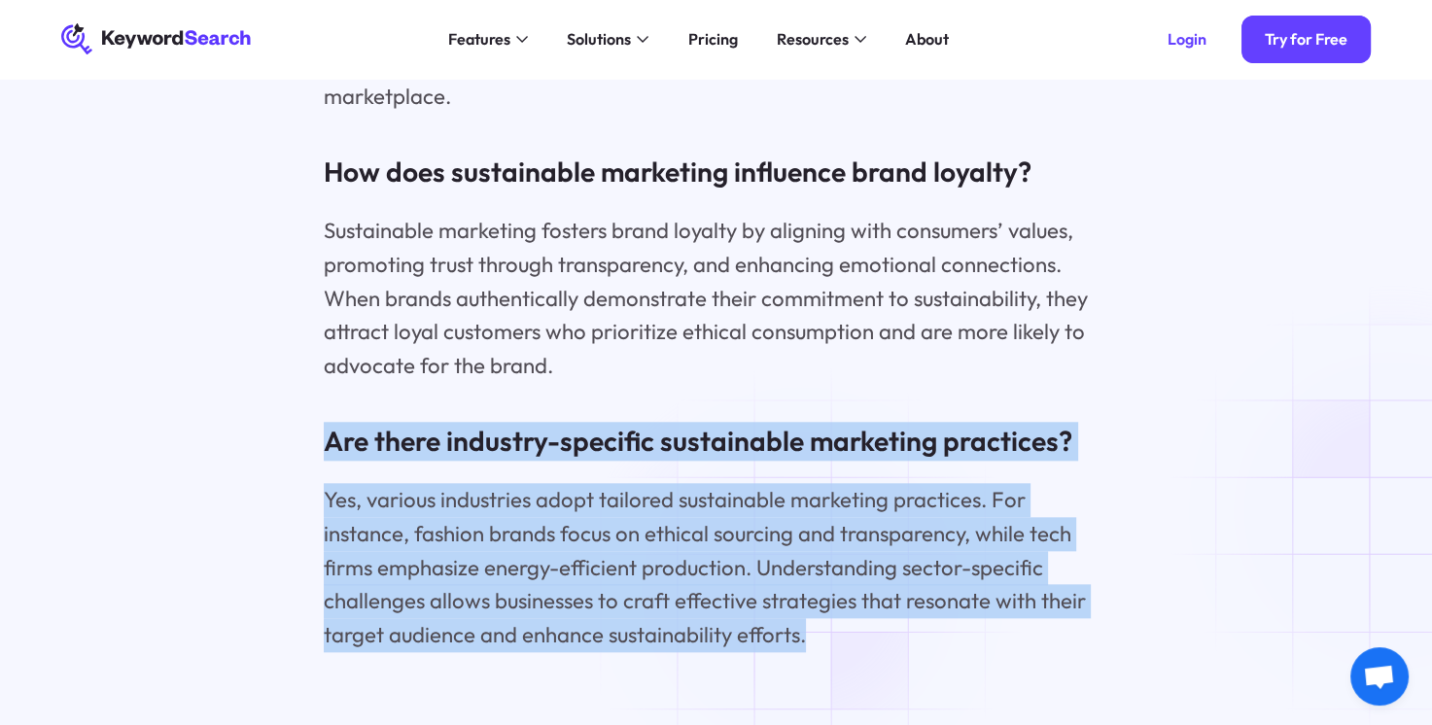
drag, startPoint x: 326, startPoint y: 395, endPoint x: 812, endPoint y: 591, distance: 524.2
